Goal: Navigation & Orientation: Find specific page/section

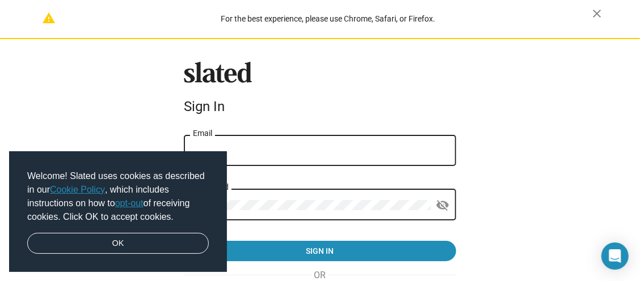
type input "[EMAIL_ADDRESS][DOMAIN_NAME]"
click at [154, 244] on link "OK" at bounding box center [117, 244] width 181 height 22
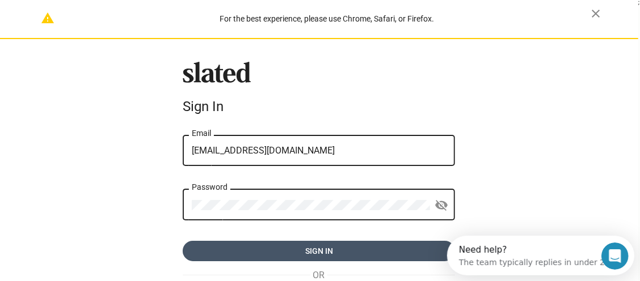
click at [303, 251] on span "Sign in" at bounding box center [319, 251] width 254 height 20
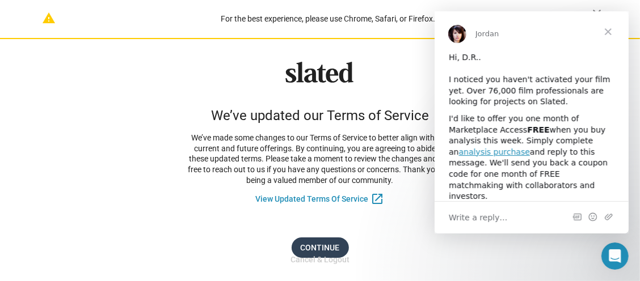
click at [315, 244] on span "Continue" at bounding box center [320, 248] width 39 height 20
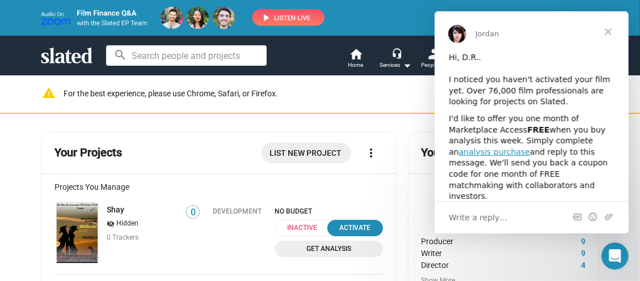
click at [604, 32] on span "Close" at bounding box center [607, 31] width 41 height 41
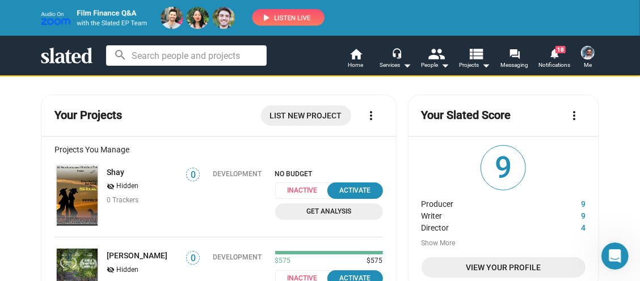
scroll to position [75, 0]
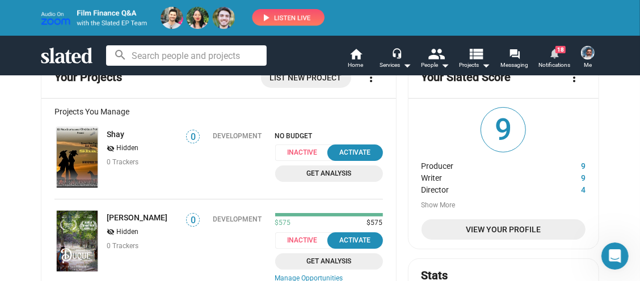
click at [552, 60] on span "Notifications" at bounding box center [554, 65] width 32 height 14
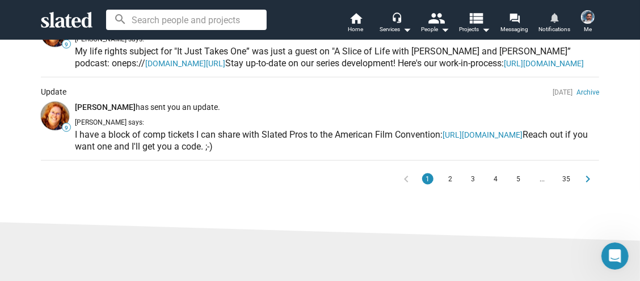
scroll to position [1105, 0]
